Goal: Task Accomplishment & Management: Manage account settings

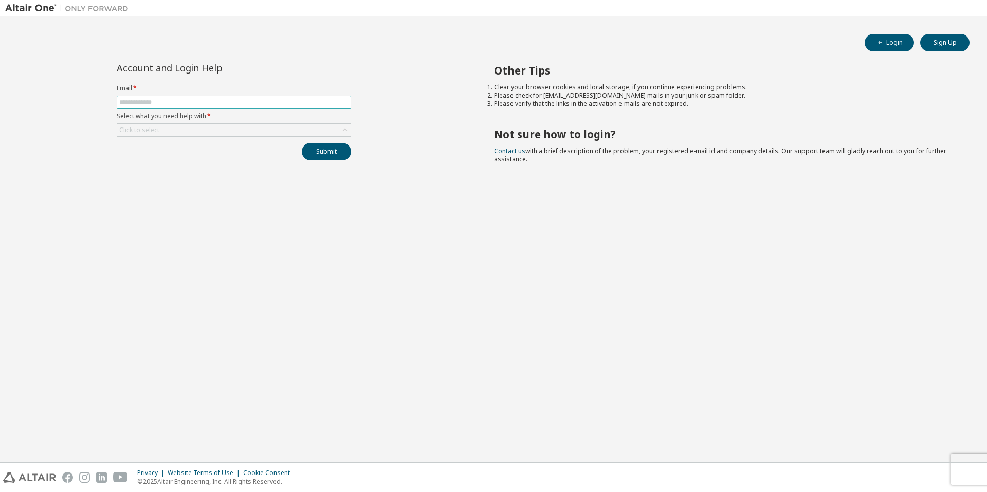
click at [207, 99] on input "text" at bounding box center [233, 102] width 229 height 8
click at [170, 105] on input "text" at bounding box center [233, 102] width 229 height 8
click at [152, 131] on div "Click to select" at bounding box center [139, 130] width 40 height 8
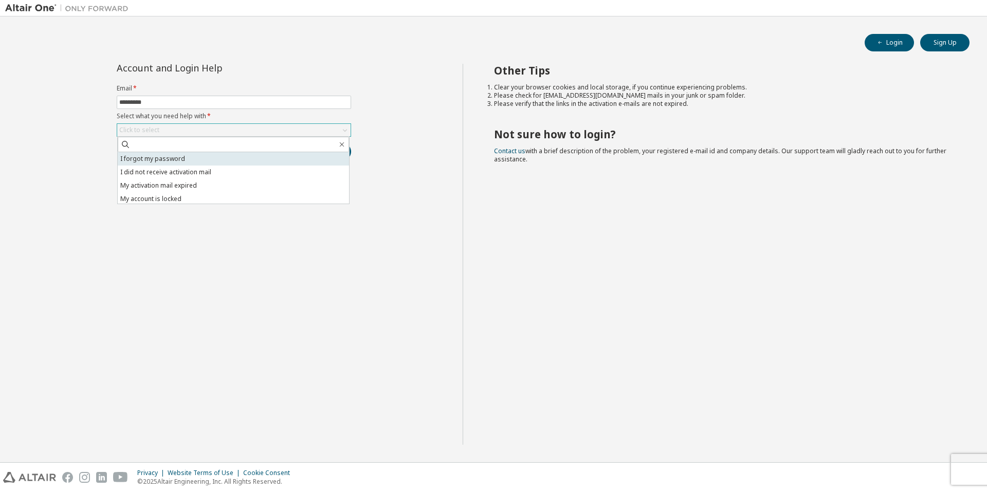
click at [158, 164] on li "I forgot my password" at bounding box center [233, 158] width 231 height 13
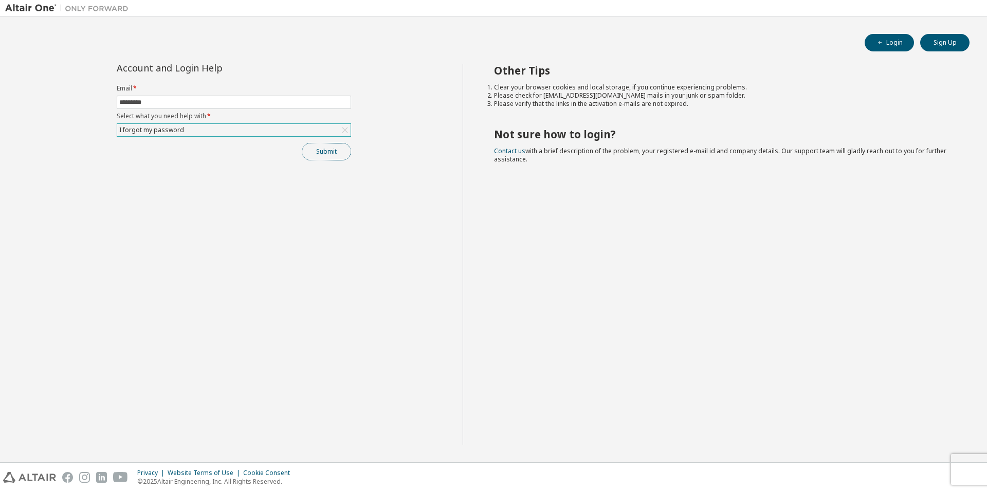
click at [319, 151] on button "Submit" at bounding box center [326, 151] width 49 height 17
click at [175, 98] on input "*********" at bounding box center [233, 102] width 229 height 8
type input "**********"
click at [311, 155] on button "Submit" at bounding box center [326, 151] width 49 height 17
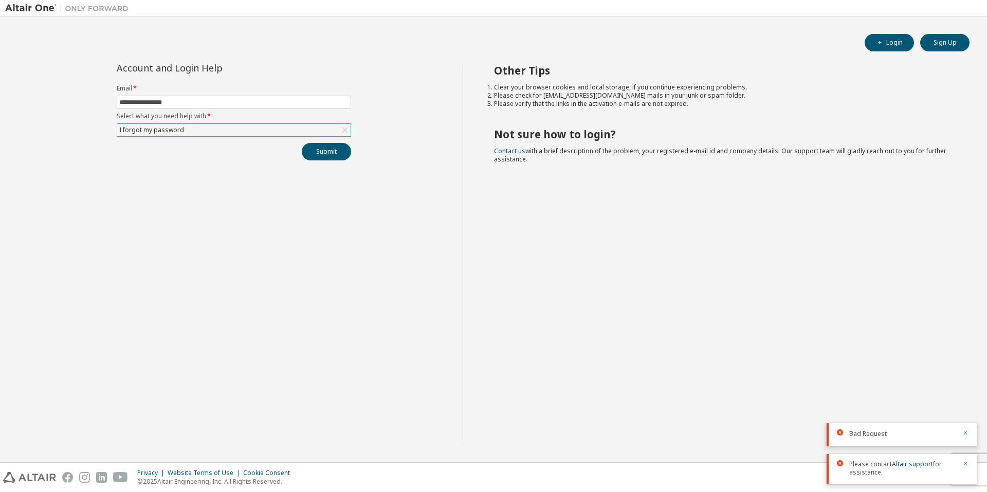
click at [279, 180] on div "**********" at bounding box center [233, 254] width 457 height 381
click at [254, 126] on div "I forgot my password" at bounding box center [233, 130] width 233 height 12
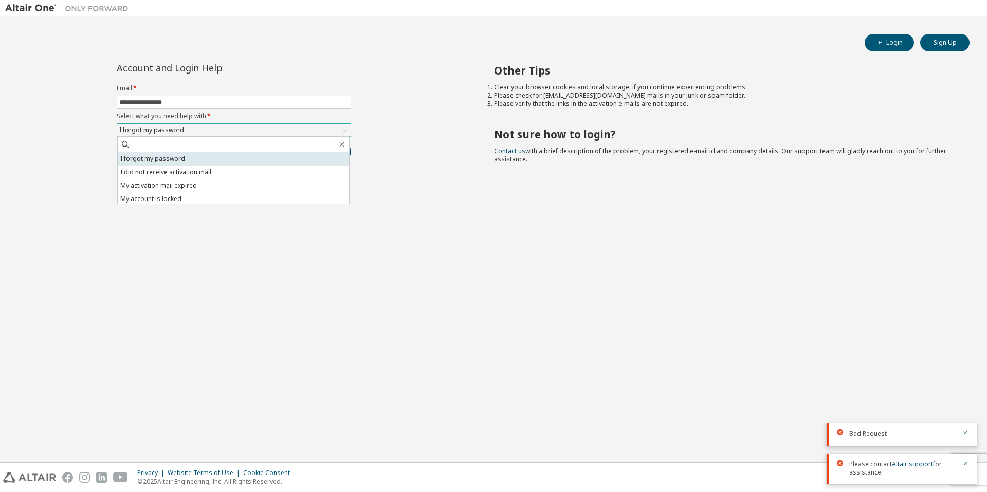
click at [194, 161] on li "I forgot my password" at bounding box center [233, 158] width 231 height 13
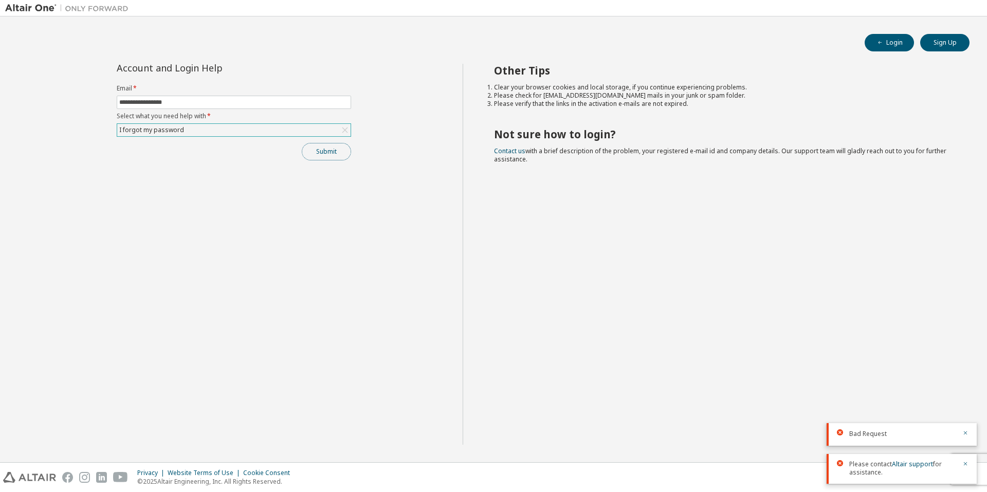
click at [316, 155] on button "Submit" at bounding box center [326, 151] width 49 height 17
click at [276, 131] on div "I forgot my password" at bounding box center [233, 130] width 233 height 12
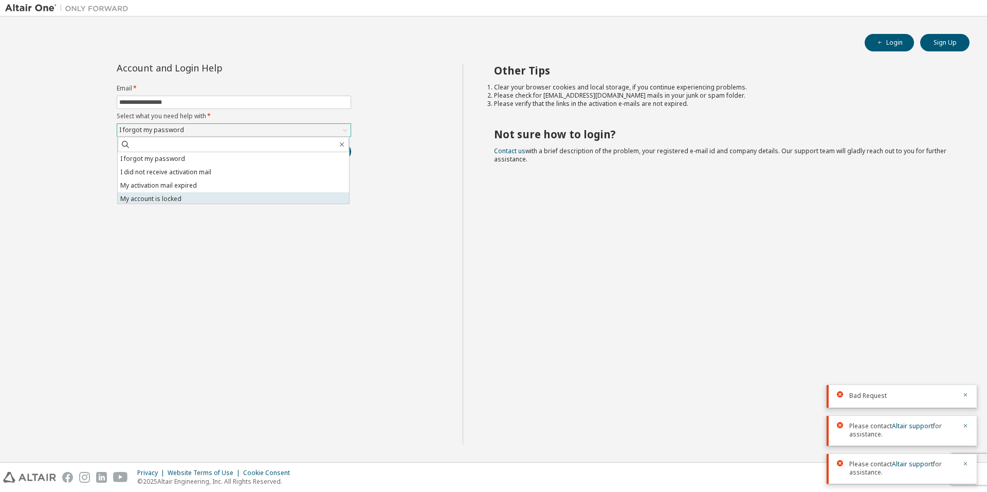
click at [218, 201] on li "My account is locked" at bounding box center [233, 198] width 231 height 13
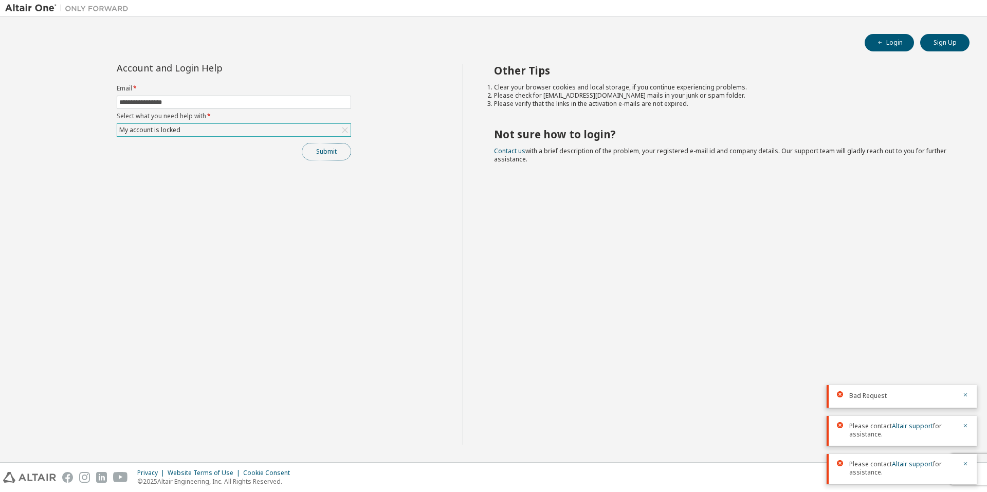
click at [322, 152] on button "Submit" at bounding box center [326, 151] width 49 height 17
click at [261, 126] on div "My account is locked" at bounding box center [233, 130] width 233 height 12
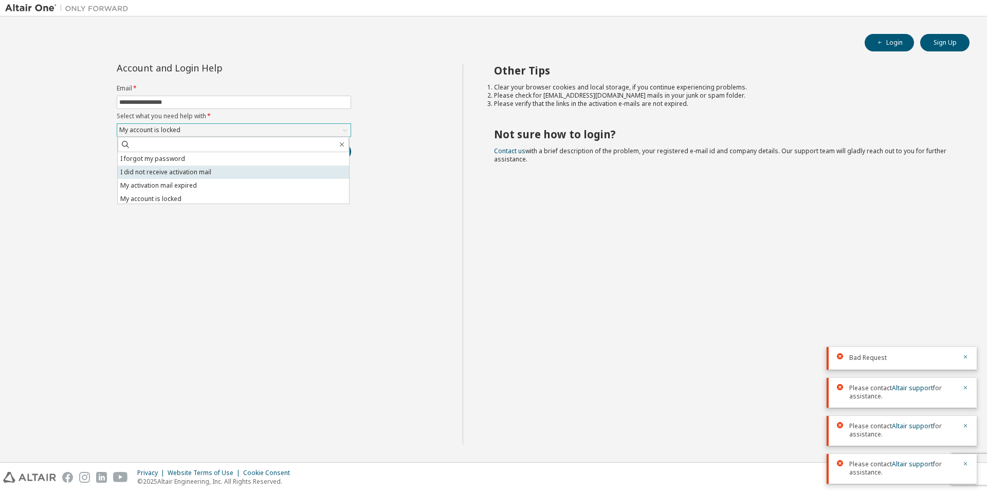
click at [233, 173] on li "I did not receive activation mail" at bounding box center [233, 171] width 231 height 13
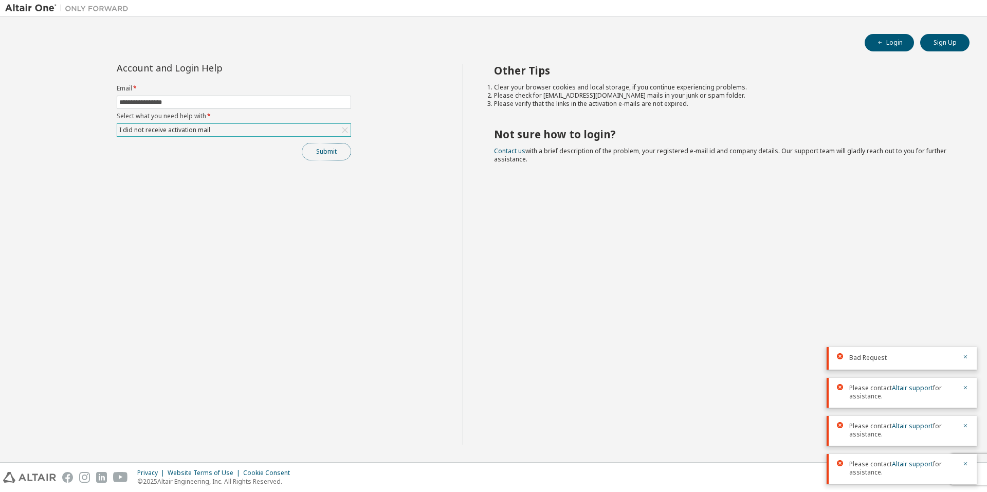
click at [312, 155] on button "Submit" at bounding box center [326, 151] width 49 height 17
click at [897, 40] on button "Login" at bounding box center [888, 42] width 49 height 17
